Goal: Navigation & Orientation: Find specific page/section

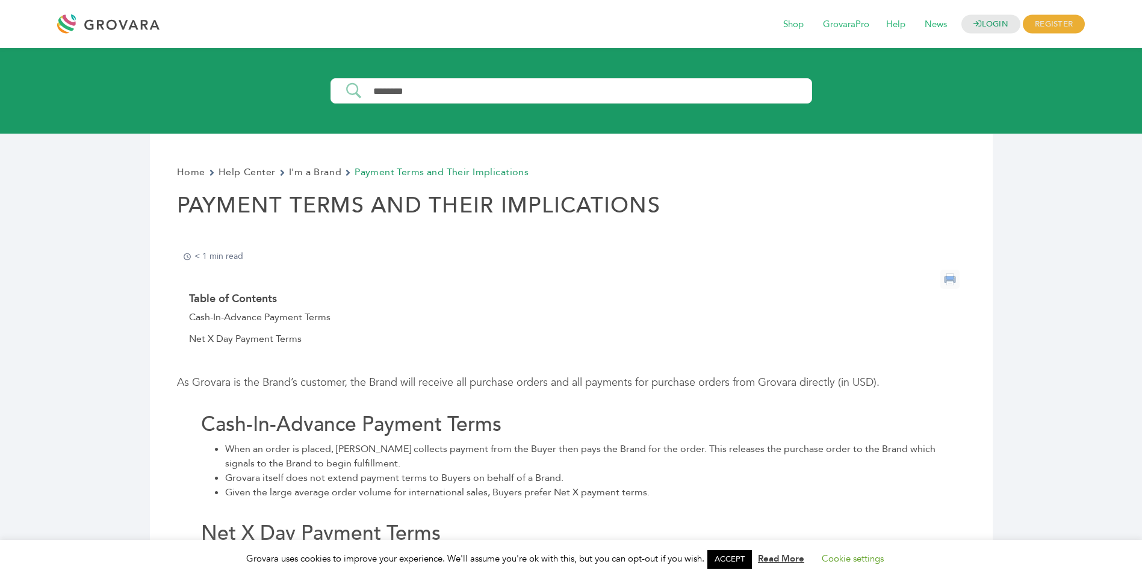
click at [113, 31] on div at bounding box center [111, 24] width 108 height 29
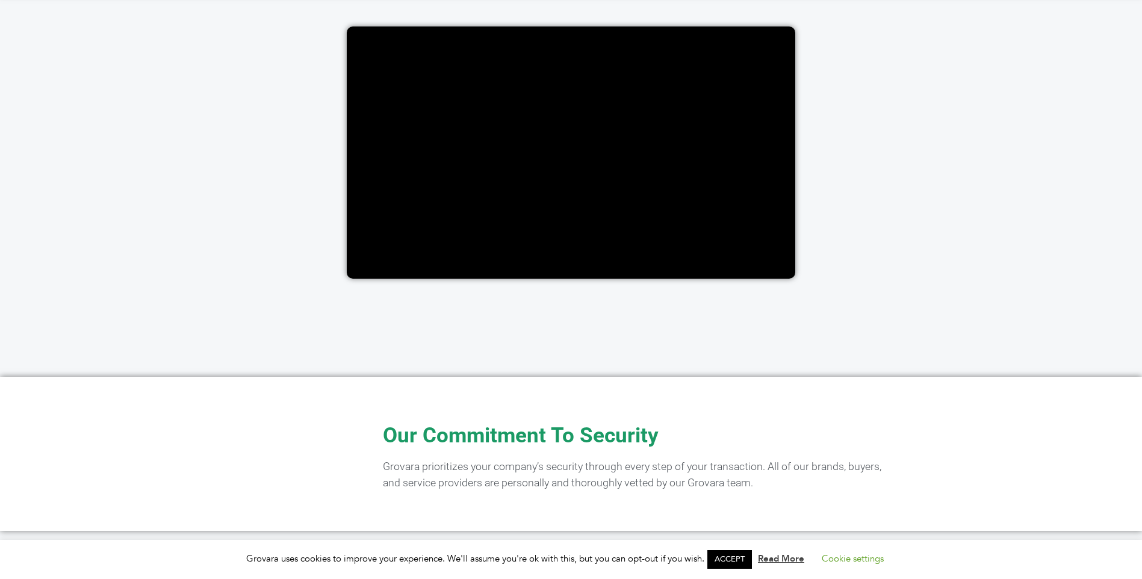
scroll to position [2347, 0]
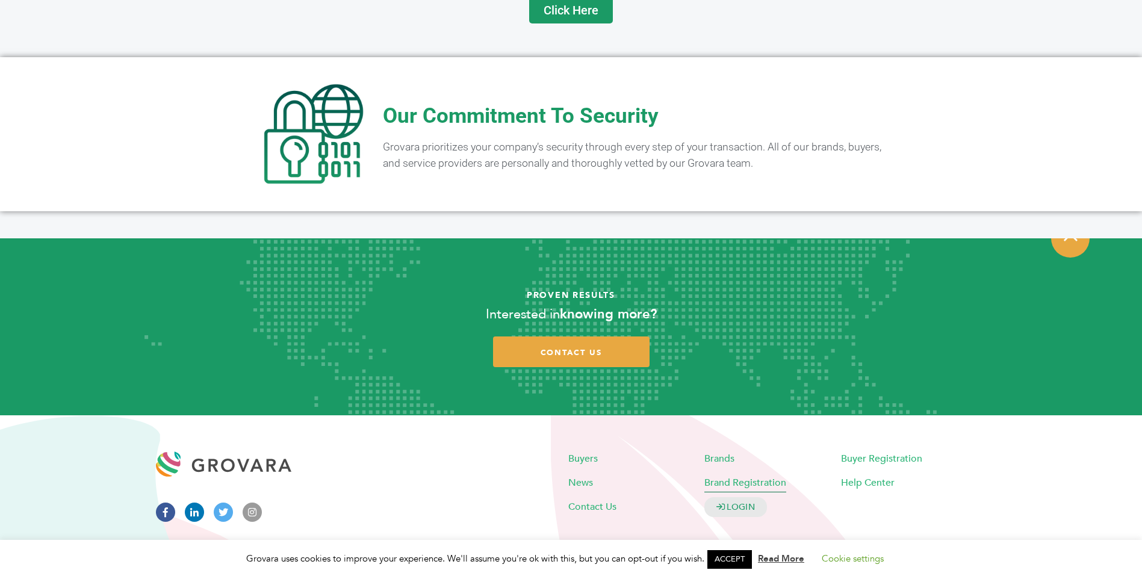
click at [728, 476] on span "Brand Registration" at bounding box center [745, 482] width 82 height 13
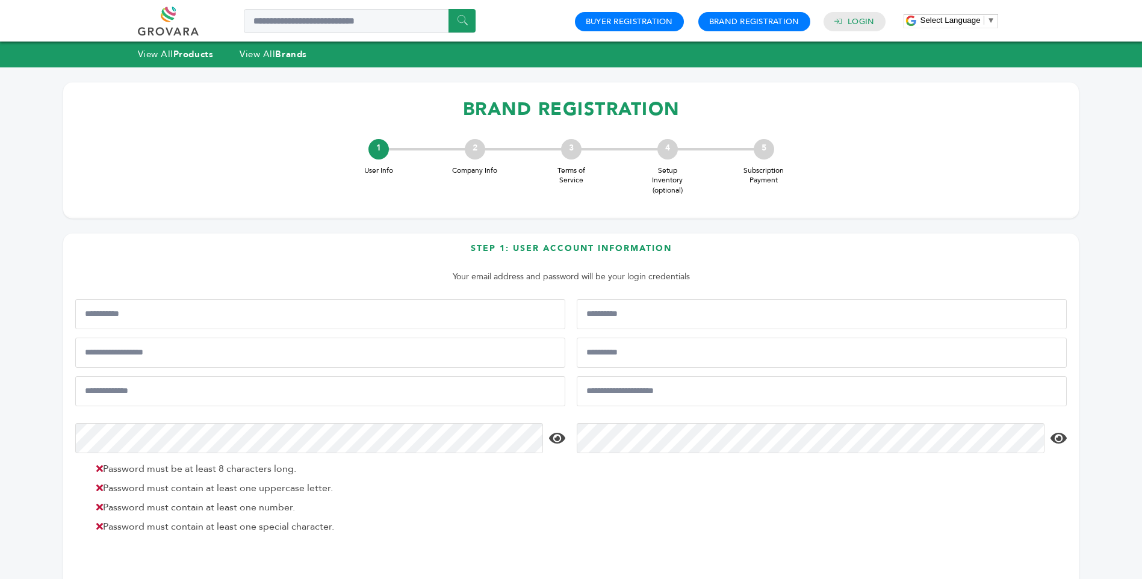
click at [172, 25] on link at bounding box center [182, 21] width 88 height 29
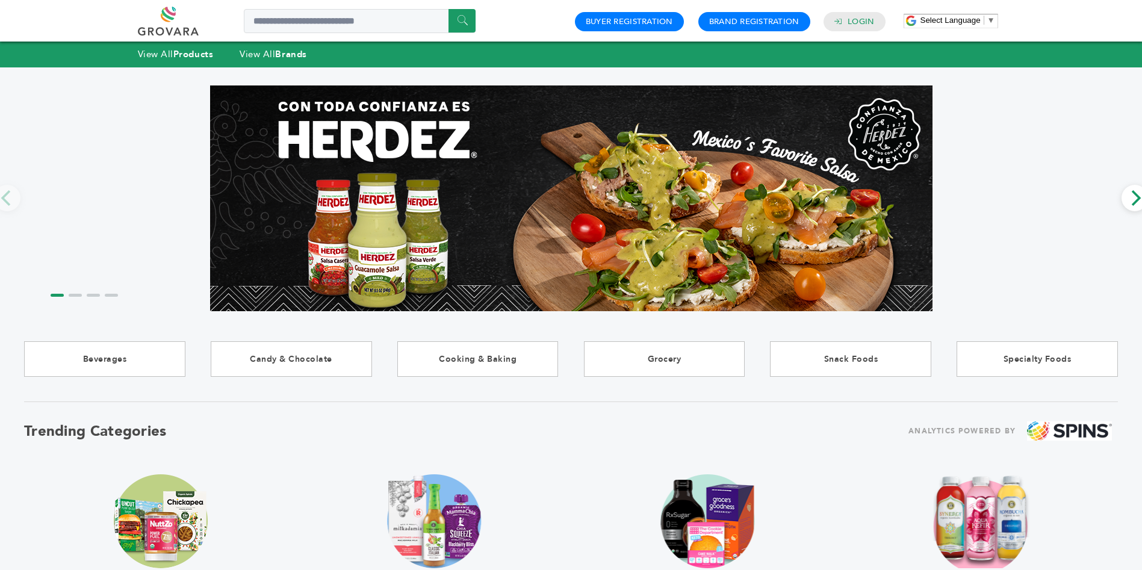
click at [991, 17] on span "▼" at bounding box center [991, 20] width 8 height 9
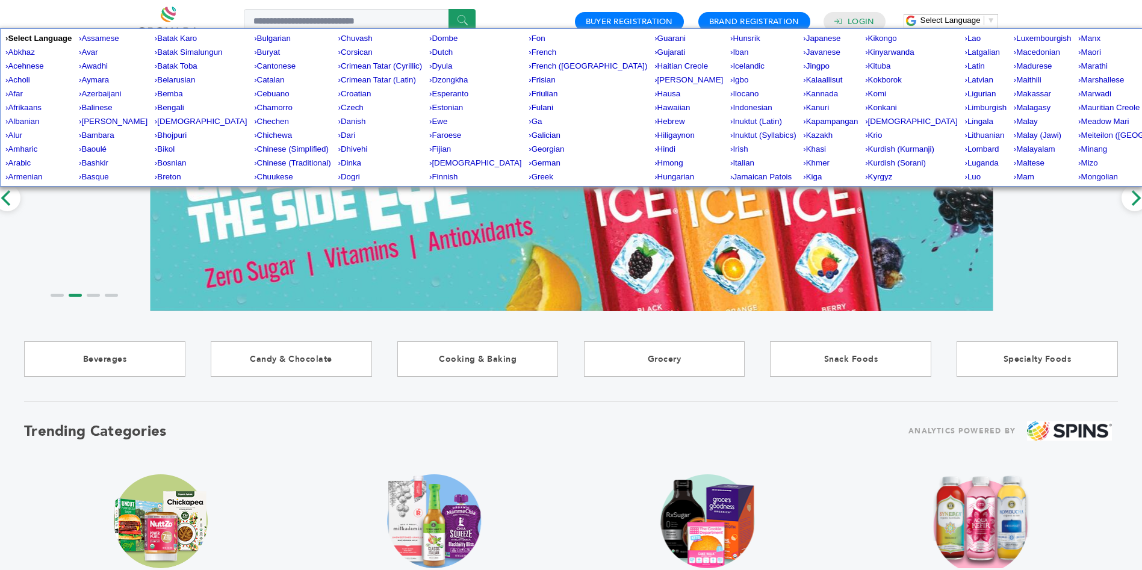
click at [991, 17] on span "▼" at bounding box center [991, 20] width 8 height 9
click at [506, 9] on div "****** 0 0 Buyer Registration Brand Registration Login Select Language ​ ▼" at bounding box center [571, 21] width 867 height 29
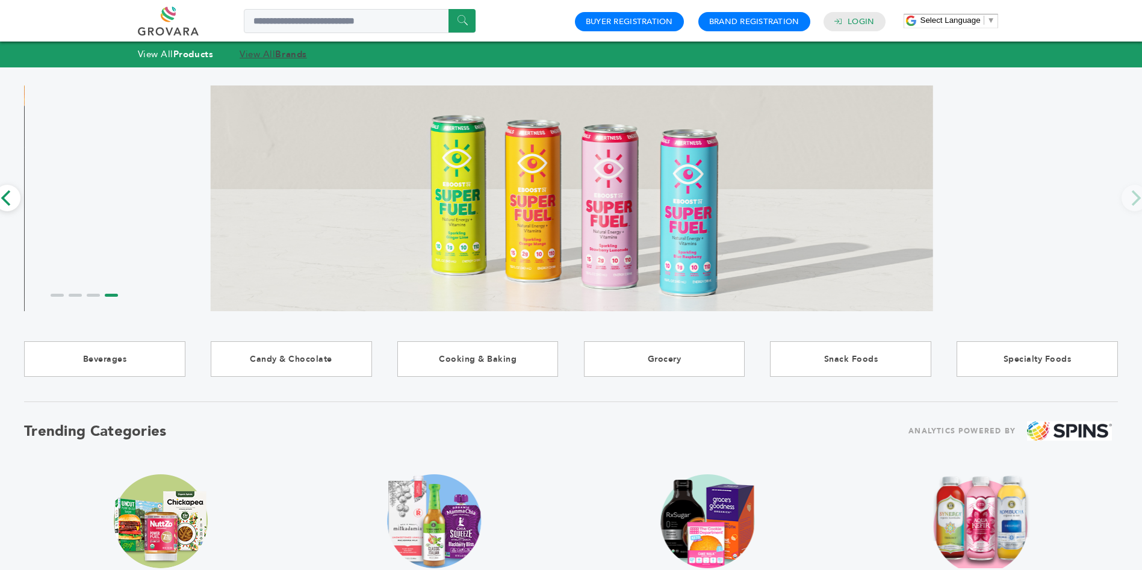
click at [285, 51] on strong "Brands" at bounding box center [290, 54] width 31 height 12
